Goal: Task Accomplishment & Management: Manage account settings

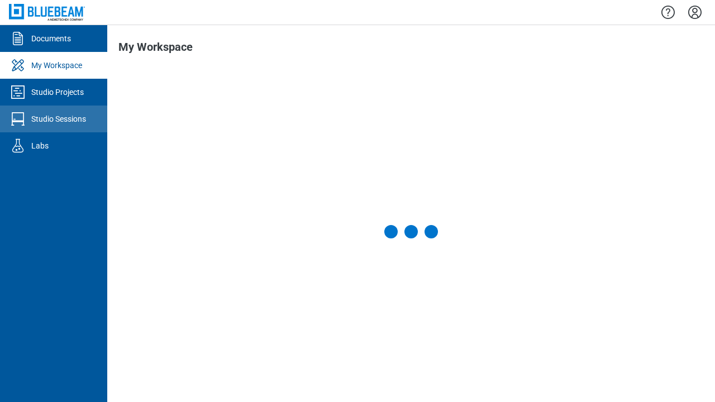
click at [54, 119] on div "Studio Sessions" at bounding box center [58, 118] width 55 height 11
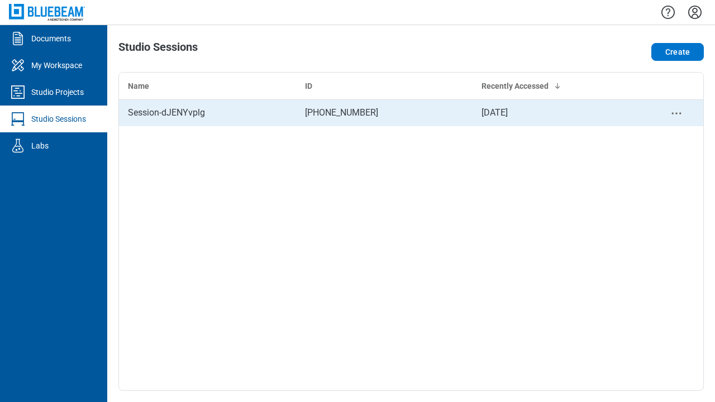
click at [207, 113] on div "Session-dJENYvplg" at bounding box center [207, 112] width 159 height 13
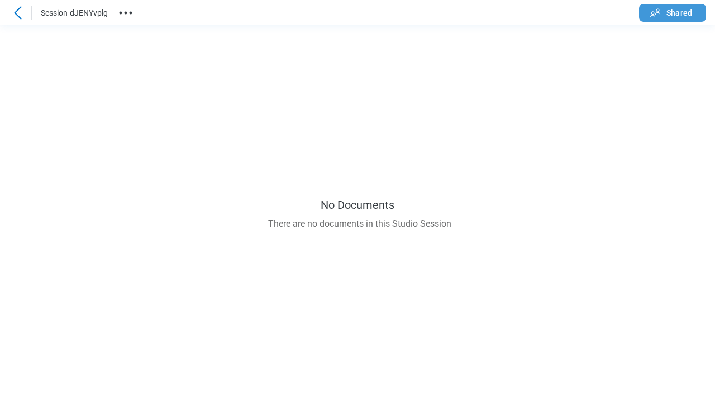
click at [673, 12] on span "Shared" at bounding box center [680, 12] width 26 height 11
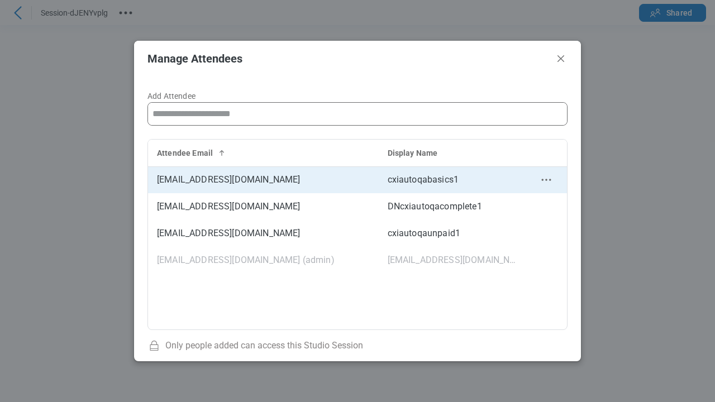
click at [546, 180] on circle "context-menu" at bounding box center [546, 180] width 2 height 2
click at [552, 181] on icon "context-menu" at bounding box center [546, 179] width 13 height 13
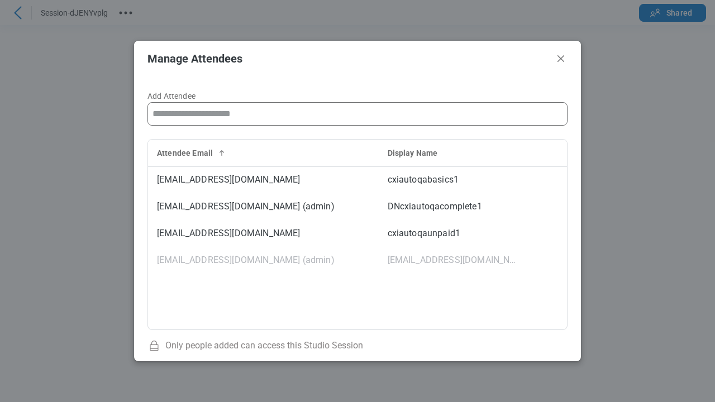
click at [561, 58] on icon "Close" at bounding box center [561, 58] width 7 height 7
click at [18, 12] on icon at bounding box center [17, 12] width 13 height 13
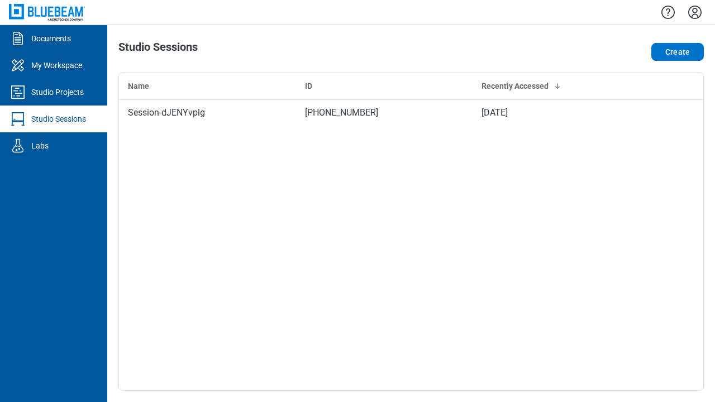
click at [695, 12] on icon "Settings" at bounding box center [695, 12] width 13 height 13
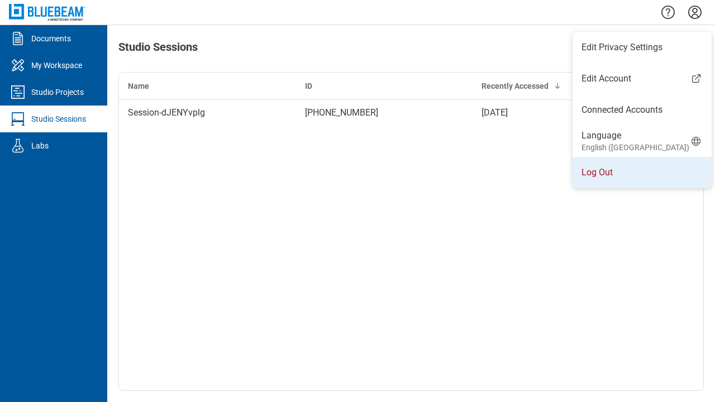
click at [637, 173] on li "Log Out" at bounding box center [642, 172] width 139 height 31
